Goal: Register for event/course

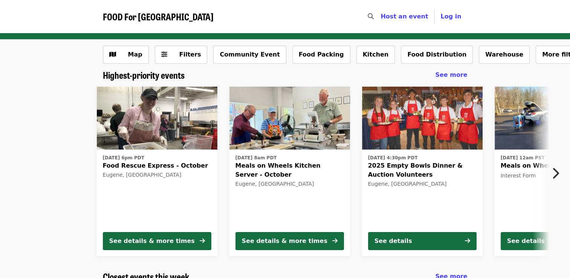
click at [556, 172] on icon "chevron-right icon" at bounding box center [555, 173] width 8 height 14
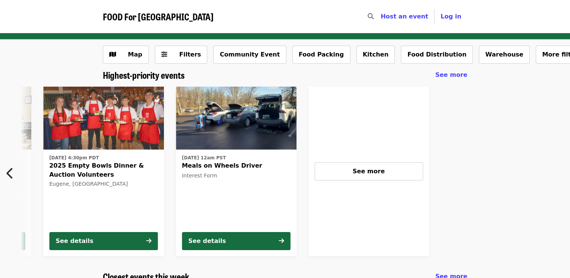
scroll to position [0, 337]
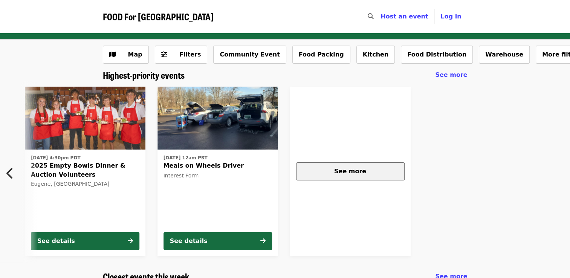
click at [346, 175] on div "See more" at bounding box center [350, 171] width 96 height 9
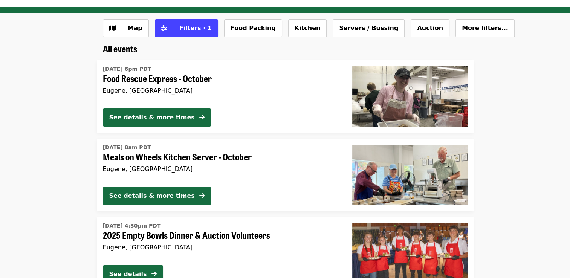
scroll to position [26, 0]
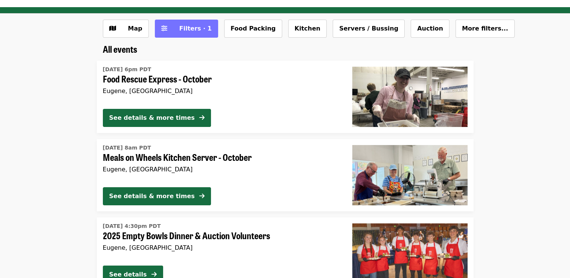
click at [179, 28] on span "Filters · 1" at bounding box center [195, 28] width 32 height 7
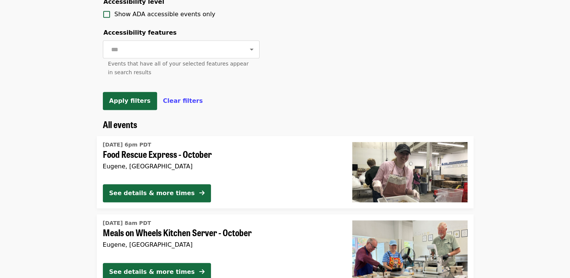
scroll to position [347, 0]
click at [176, 104] on span "Clear filters" at bounding box center [183, 100] width 40 height 7
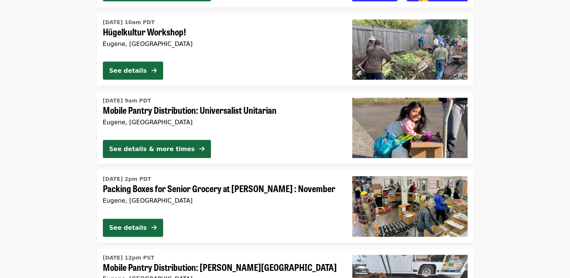
scroll to position [1580, 0]
click at [142, 33] on span "Hügelkultur Workshop!" at bounding box center [221, 31] width 237 height 11
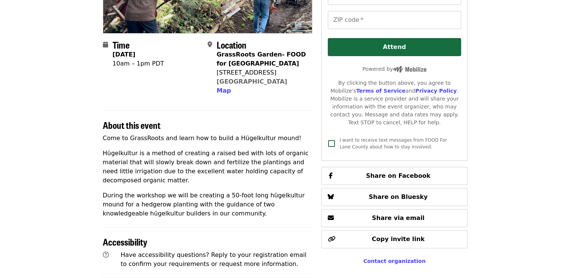
scroll to position [149, 0]
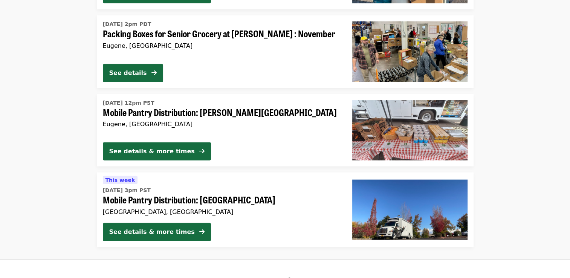
scroll to position [1736, 0]
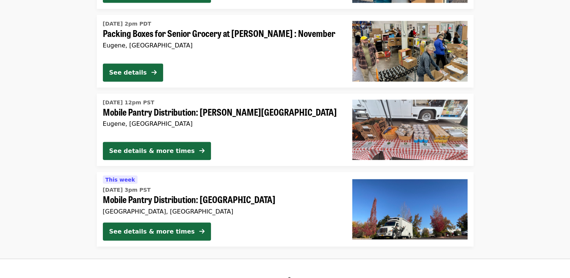
click at [184, 111] on span "Mobile Pantry Distribution: [PERSON_NAME][GEOGRAPHIC_DATA]" at bounding box center [221, 112] width 237 height 11
